Goal: Navigation & Orientation: Go to known website

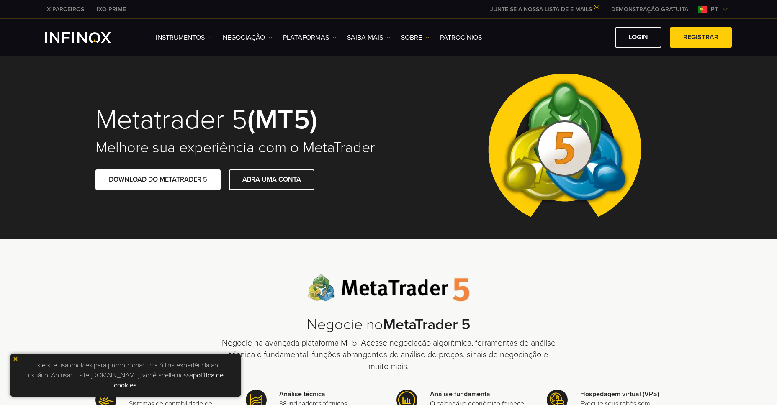
click at [727, 8] on img at bounding box center [725, 9] width 7 height 7
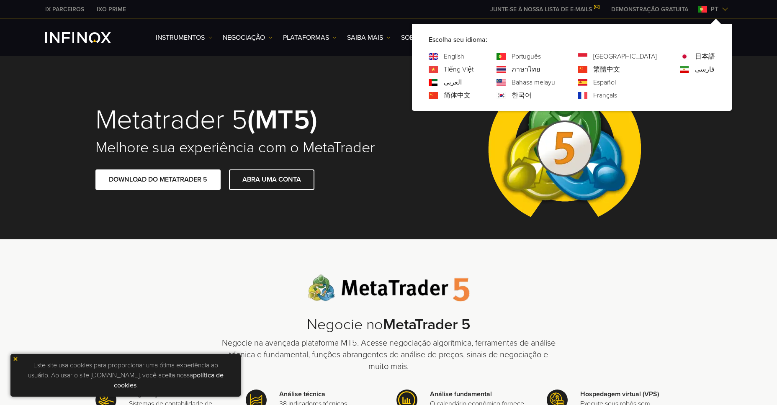
click at [532, 92] on link "한국어" at bounding box center [522, 95] width 20 height 10
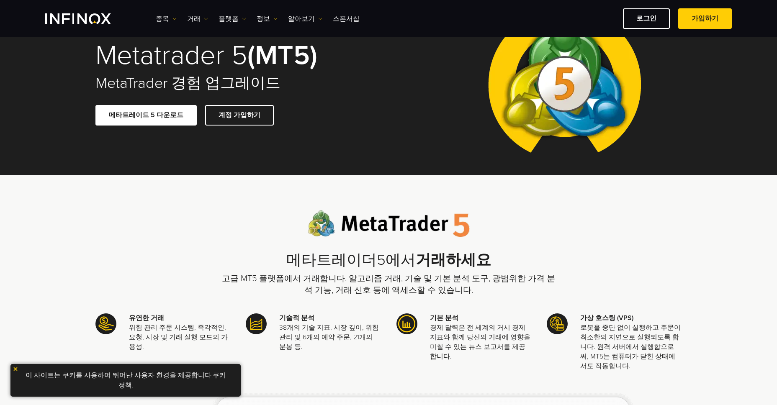
scroll to position [42, 0]
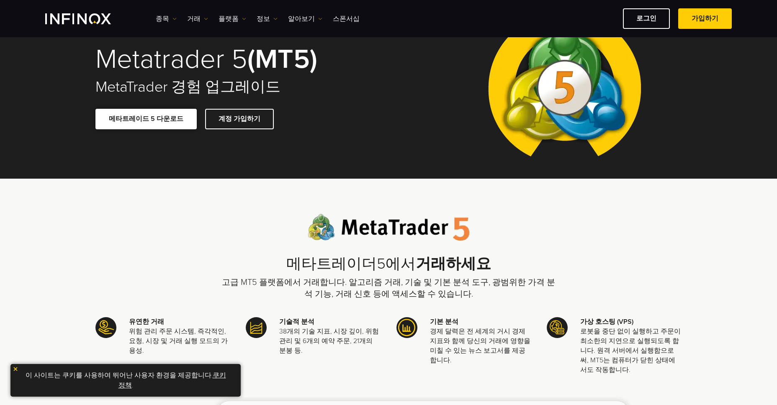
click at [146, 119] on span at bounding box center [146, 119] width 0 height 0
